Goal: Browse casually

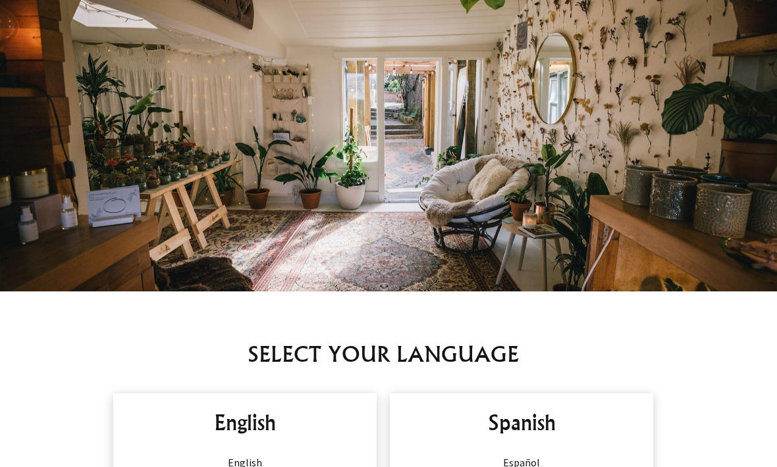
scroll to position [529, 0]
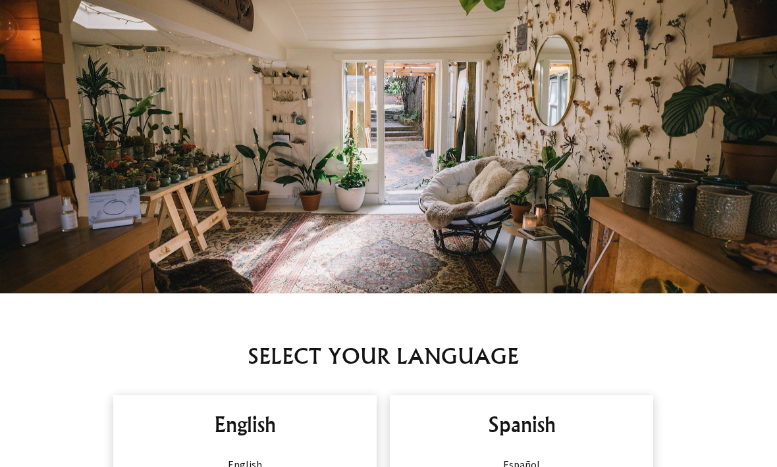
click at [269, 421] on h2 "English" at bounding box center [244, 425] width 237 height 32
click at [253, 450] on div "English English" at bounding box center [244, 445] width 263 height 99
click at [263, 424] on h2 "English" at bounding box center [244, 425] width 237 height 32
click at [261, 425] on h2 "English" at bounding box center [244, 425] width 237 height 32
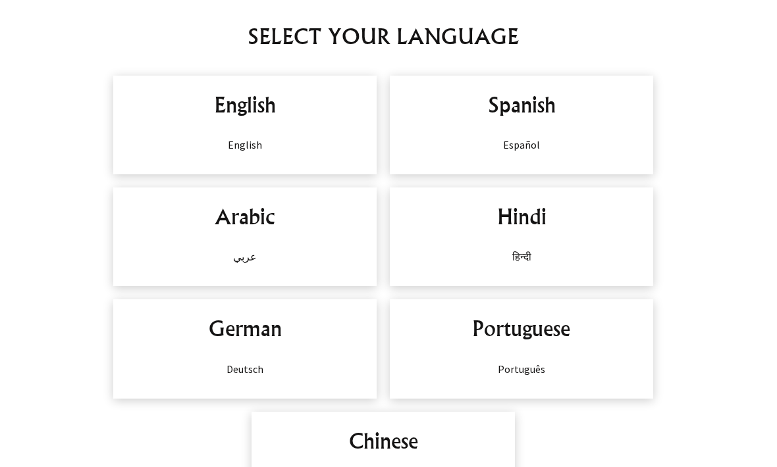
scroll to position [848, 0]
click at [265, 105] on h2 "English" at bounding box center [244, 105] width 237 height 32
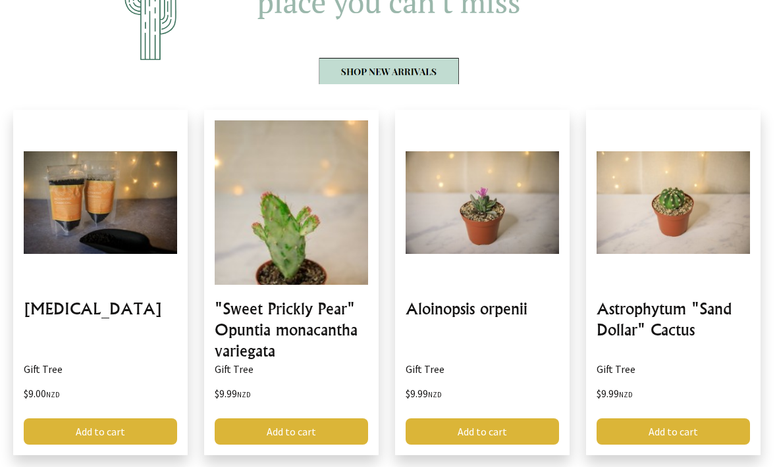
scroll to position [1544, 0]
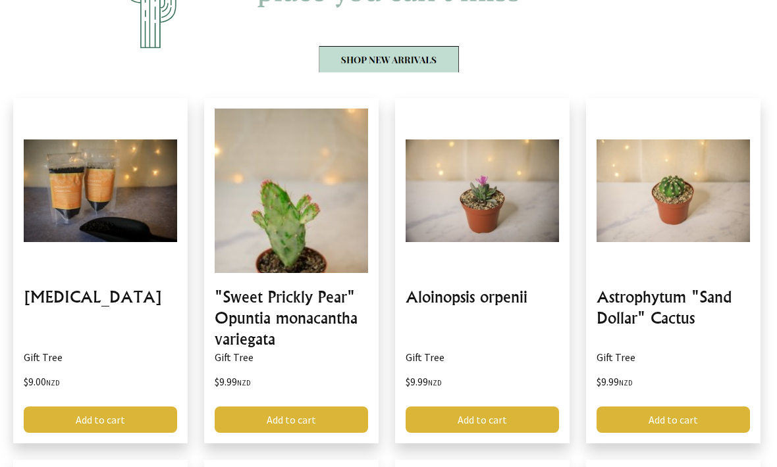
click at [650, 309] on link at bounding box center [673, 271] width 174 height 346
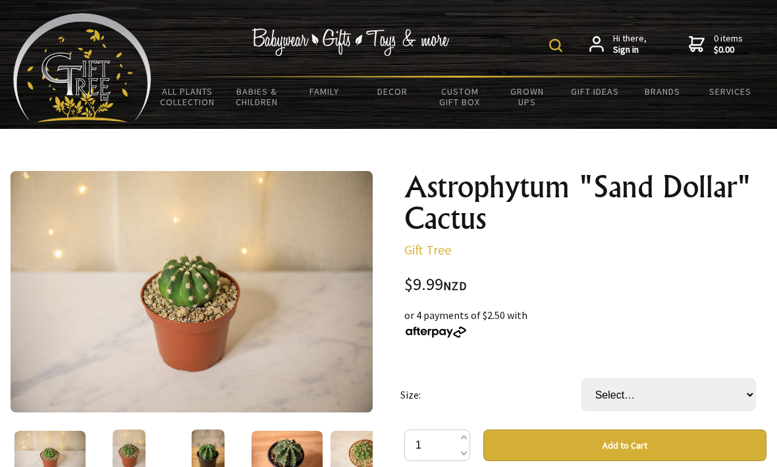
click at [740, 36] on span "0 items $0.00" at bounding box center [727, 44] width 29 height 24
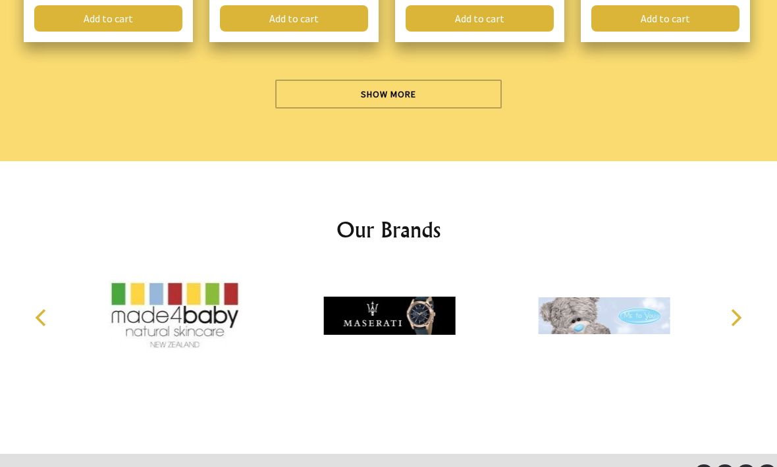
scroll to position [4108, 0]
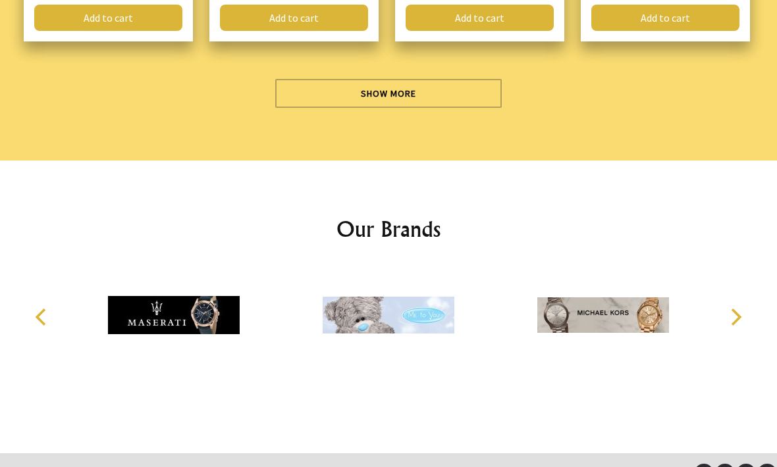
click at [129, 317] on img at bounding box center [174, 315] width 132 height 99
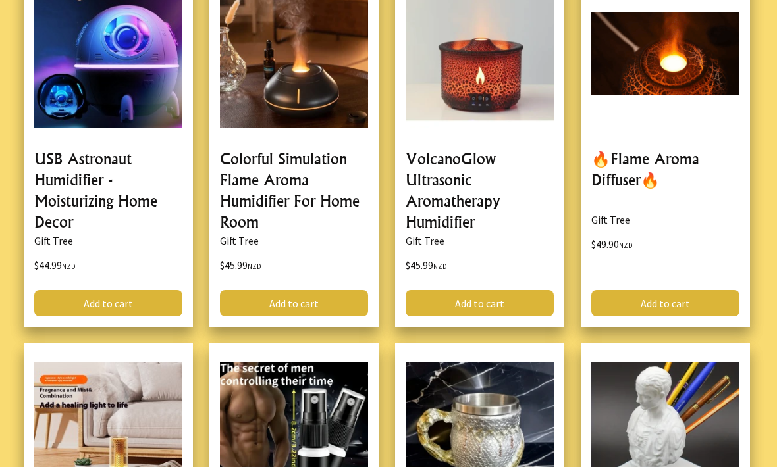
scroll to position [1912, 0]
